Goal: Task Accomplishment & Management: Manage account settings

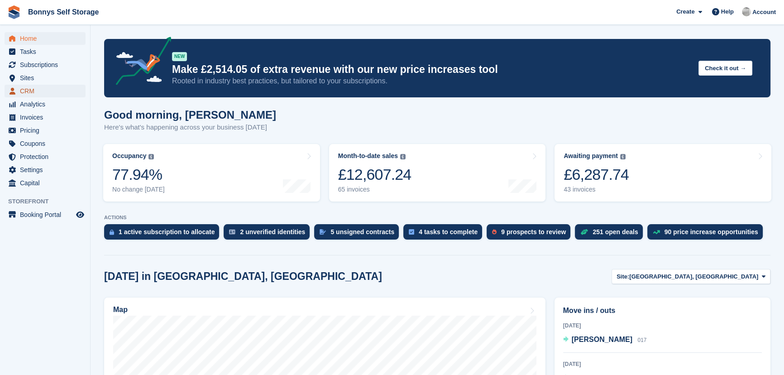
click at [34, 91] on span "CRM" at bounding box center [47, 91] width 54 height 13
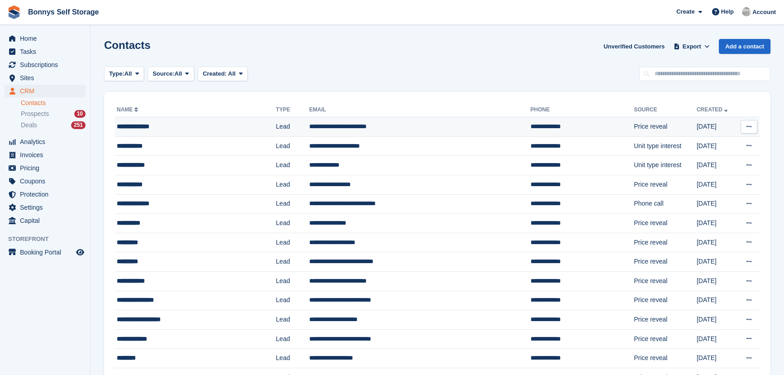
click at [154, 127] on div "**********" at bounding box center [182, 127] width 131 height 10
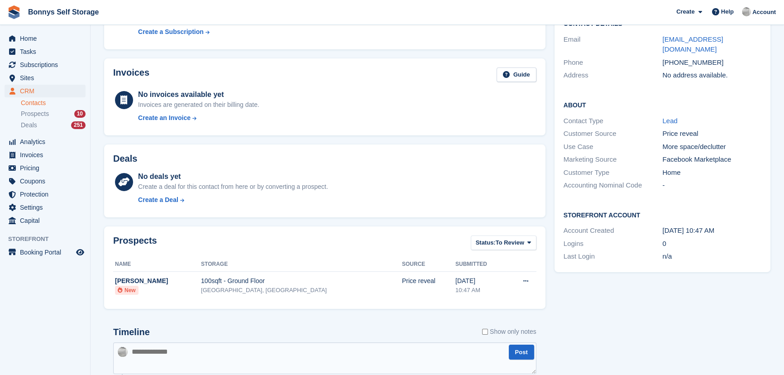
scroll to position [201, 0]
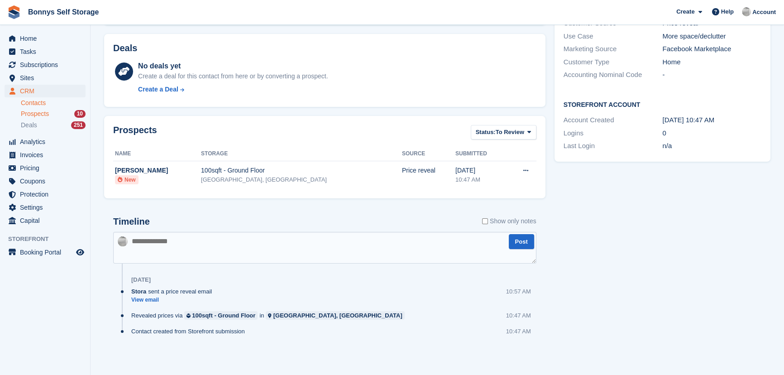
click at [51, 112] on div "Prospects 10" at bounding box center [53, 114] width 65 height 9
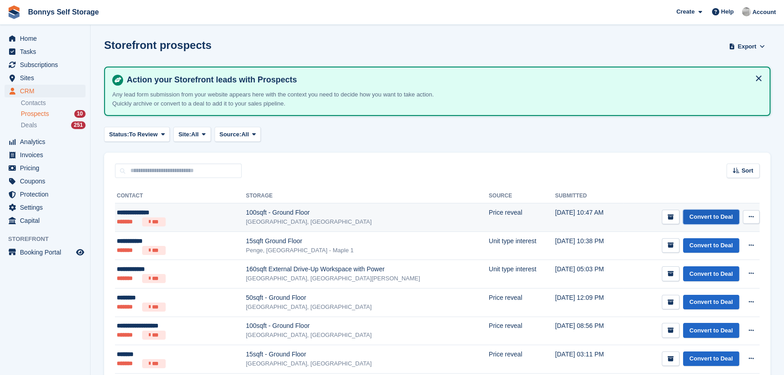
click at [696, 212] on link "Convert to Deal" at bounding box center [711, 217] width 56 height 15
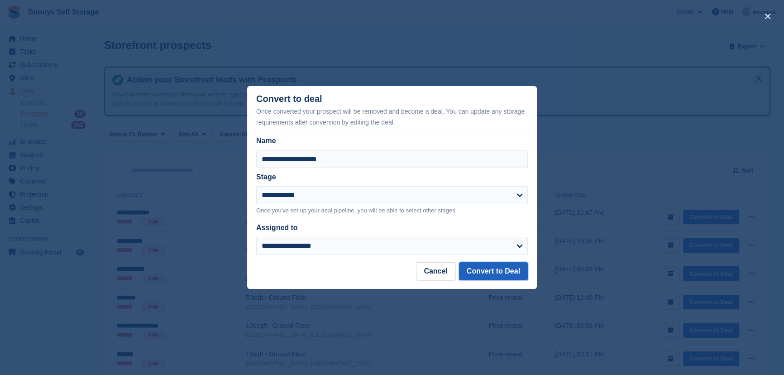
click at [490, 272] on button "Convert to Deal" at bounding box center [493, 271] width 69 height 18
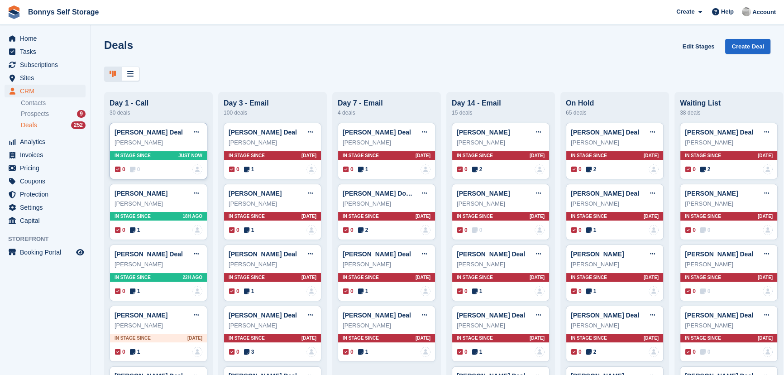
click at [133, 172] on icon at bounding box center [132, 169] width 5 height 6
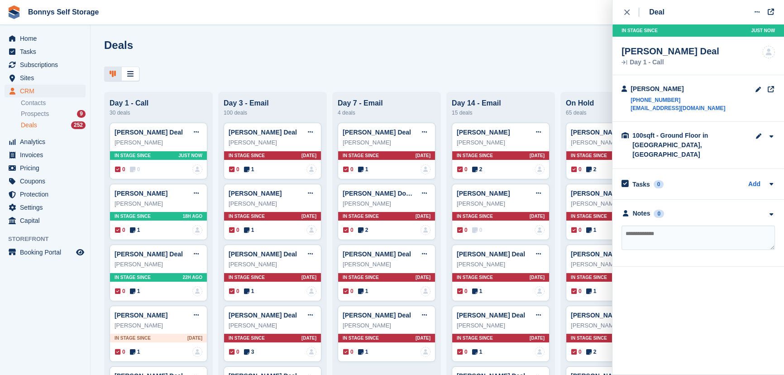
click at [715, 231] on textarea at bounding box center [697, 237] width 153 height 24
type textarea "**********"
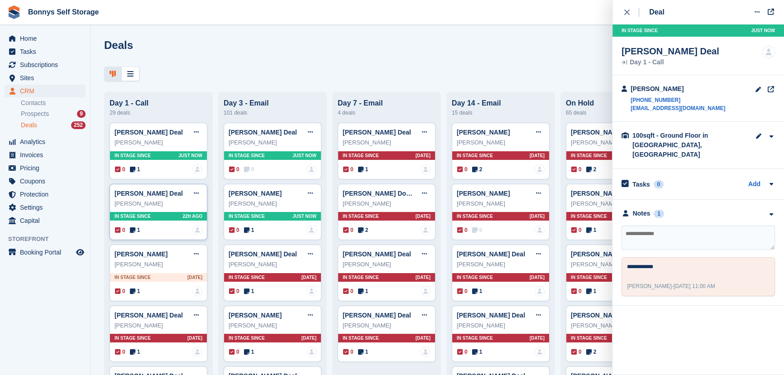
click at [131, 228] on icon at bounding box center [132, 230] width 5 height 6
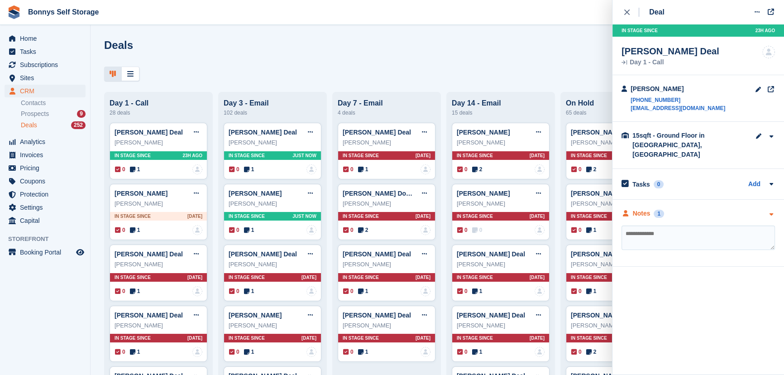
click at [637, 209] on div "Notes" at bounding box center [642, 214] width 18 height 10
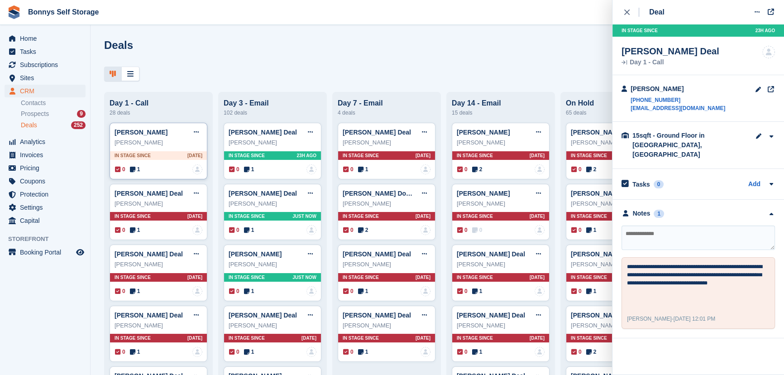
click at [136, 168] on span "1" at bounding box center [135, 169] width 10 height 8
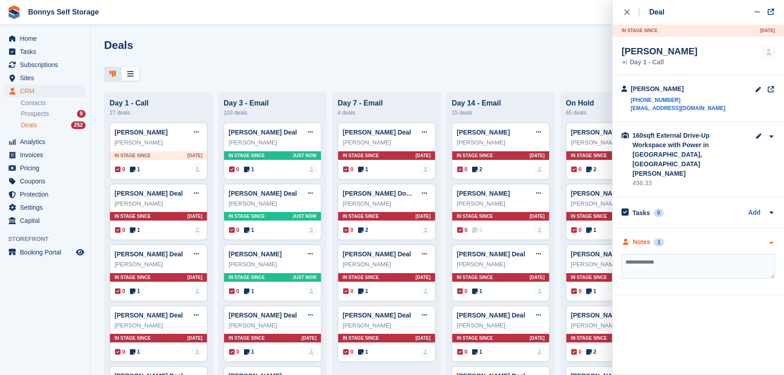
click at [638, 237] on div "Notes" at bounding box center [642, 242] width 18 height 10
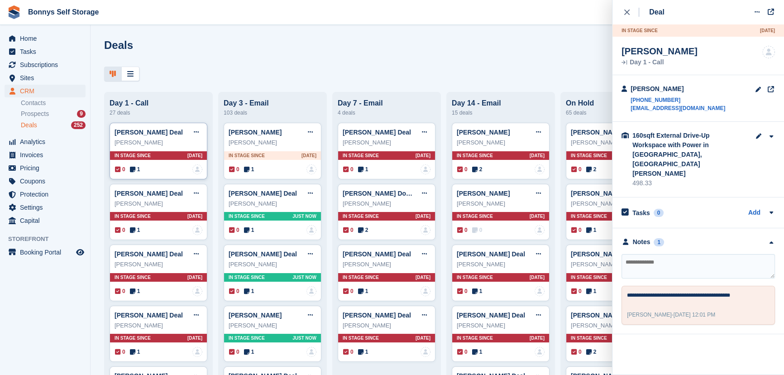
click at [135, 170] on span "1" at bounding box center [135, 169] width 10 height 8
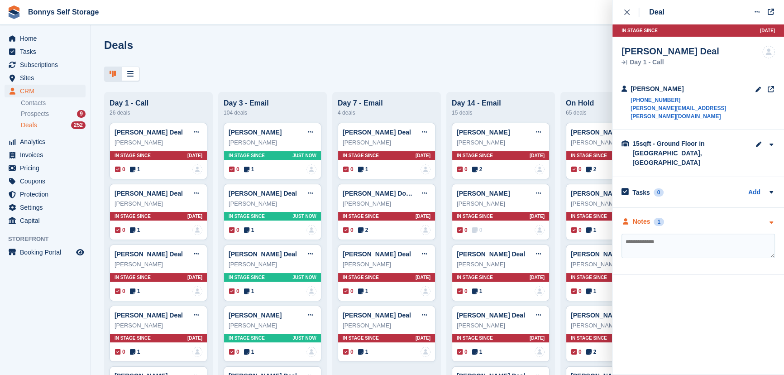
click at [631, 217] on div "Notes 1" at bounding box center [642, 222] width 43 height 10
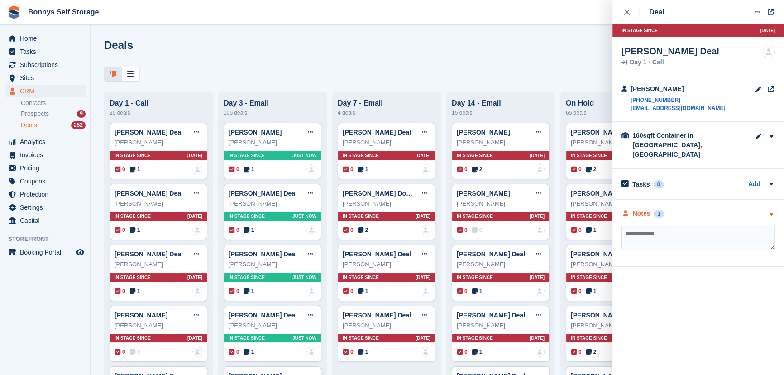
click at [647, 209] on div "Notes" at bounding box center [642, 214] width 18 height 10
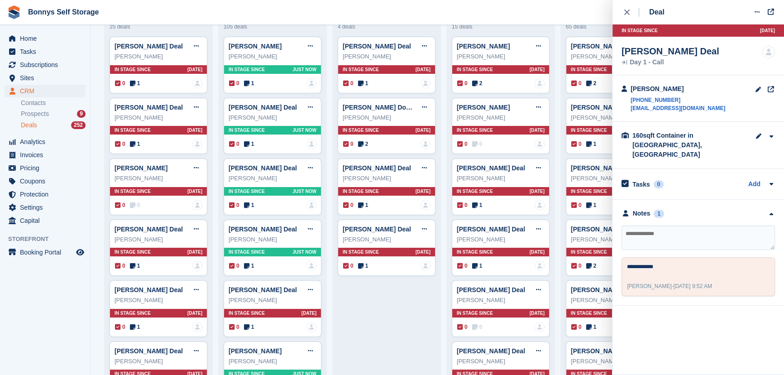
scroll to position [91, 0]
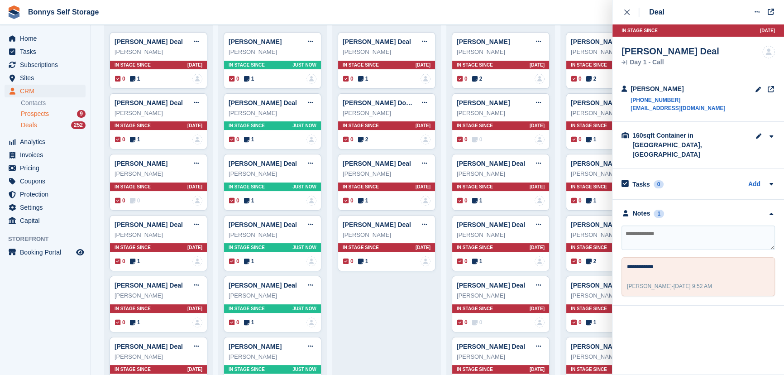
click at [45, 114] on span "Prospects" at bounding box center [35, 114] width 28 height 9
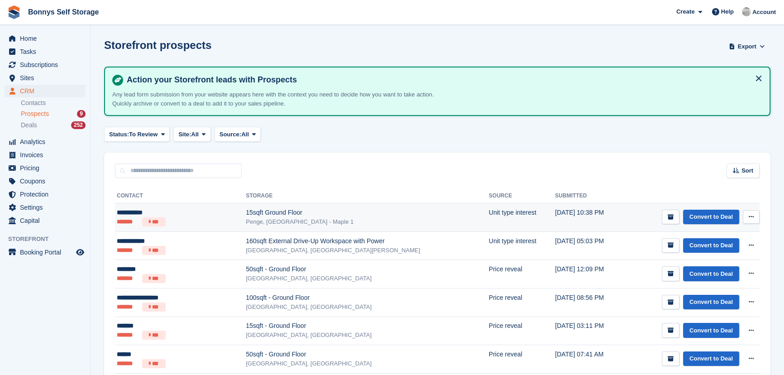
click at [301, 221] on div "Penge, [GEOGRAPHIC_DATA] - Maple 1" at bounding box center [367, 221] width 243 height 9
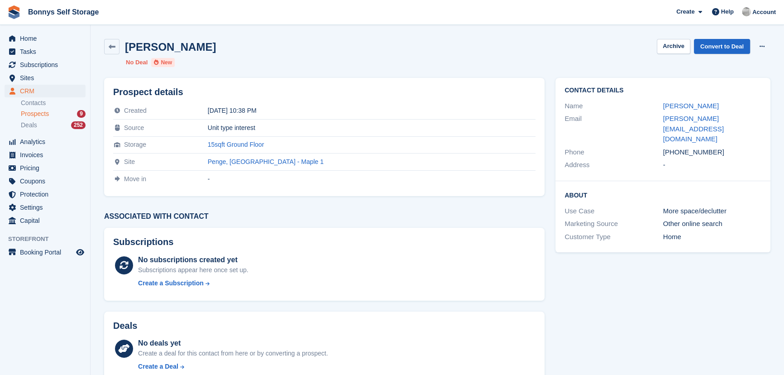
click at [186, 54] on div "Jess Segura Archive Convert to Deal Delete prospect" at bounding box center [437, 46] width 666 height 15
